Goal: Information Seeking & Learning: Check status

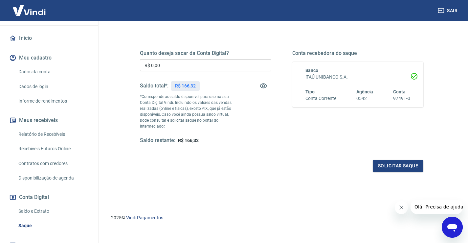
scroll to position [66, 0]
click at [46, 131] on link "Relatório de Recebíveis" at bounding box center [53, 133] width 75 height 13
